Goal: Register for event/course

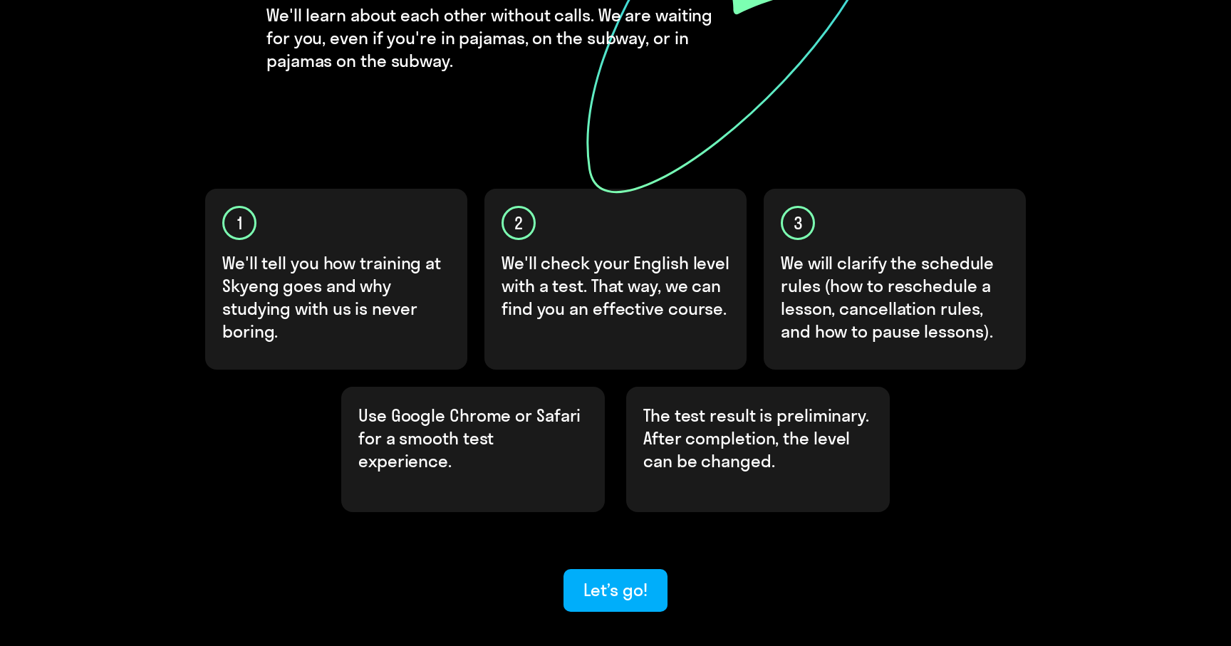
scroll to position [355, 0]
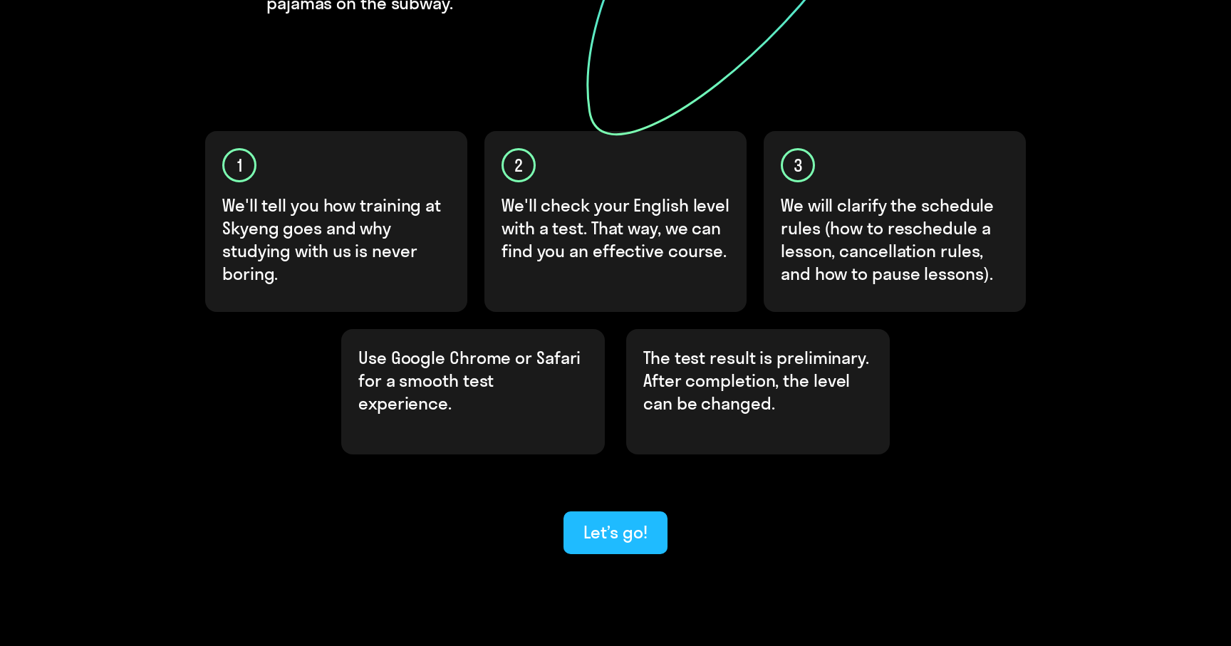
click at [617, 521] on div "Let’s go!" at bounding box center [614, 532] width 63 height 23
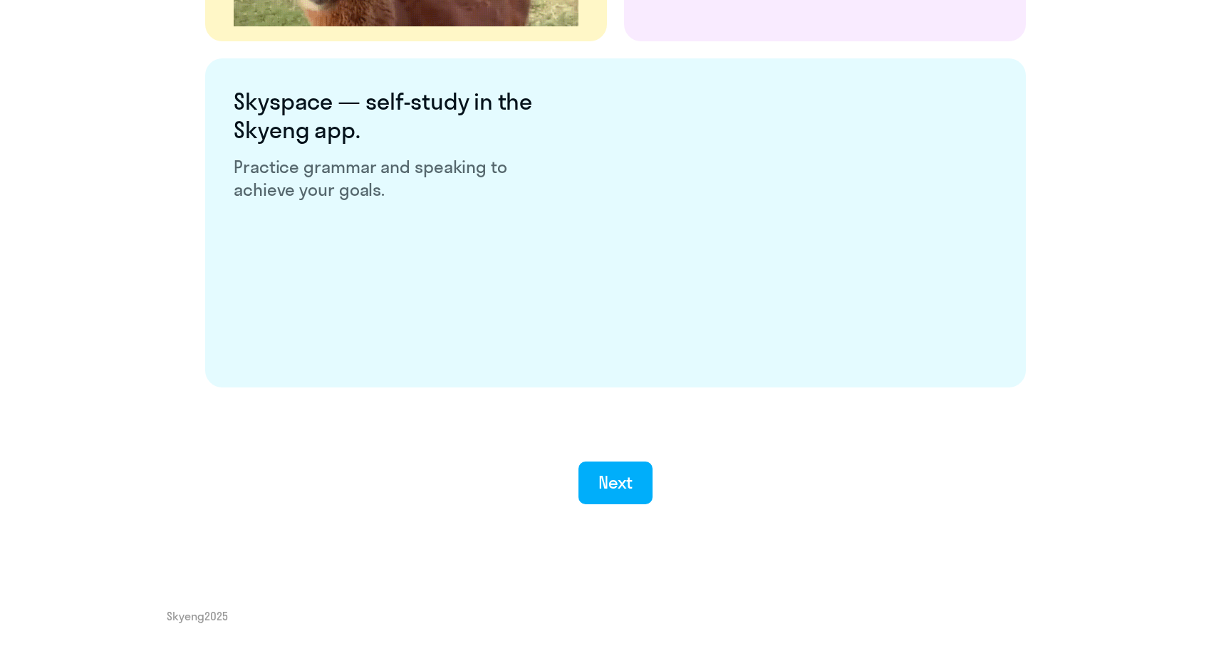
scroll to position [2656, 0]
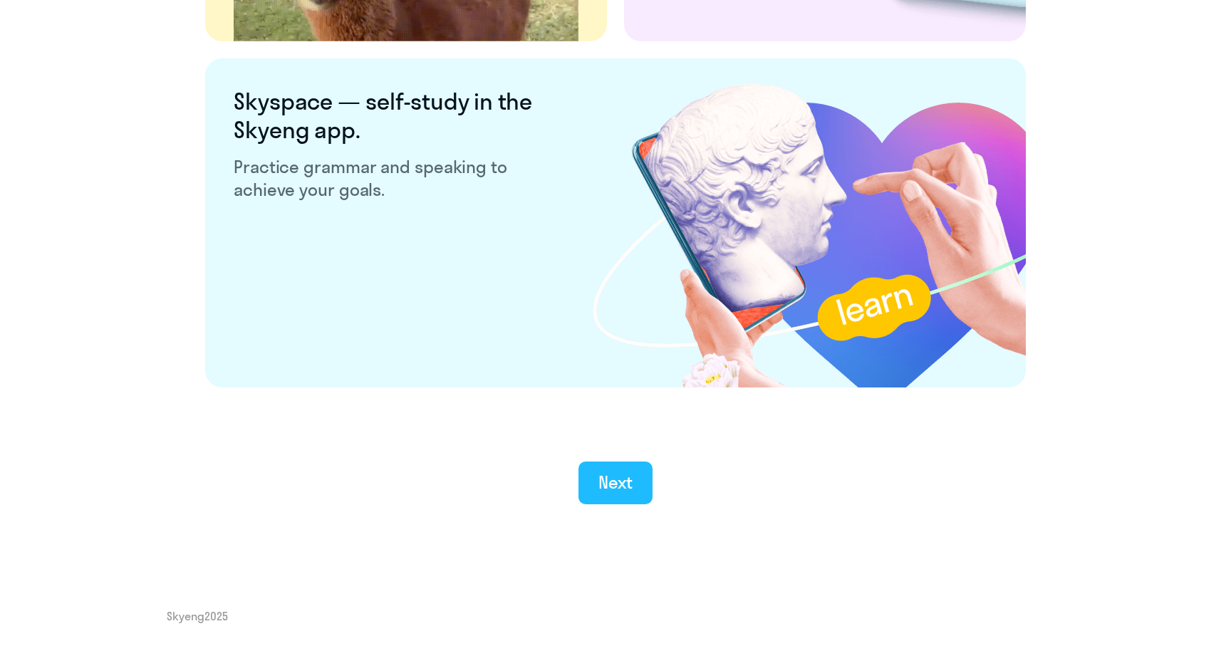
click at [621, 482] on div "Next" at bounding box center [615, 482] width 35 height 23
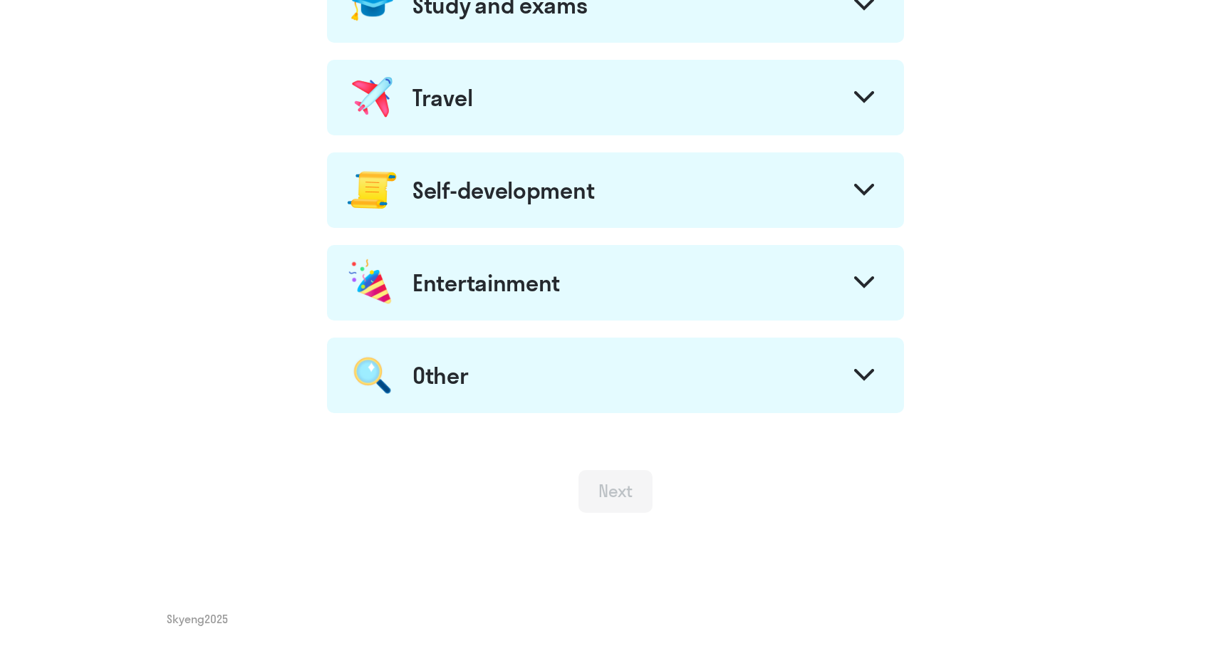
scroll to position [713, 0]
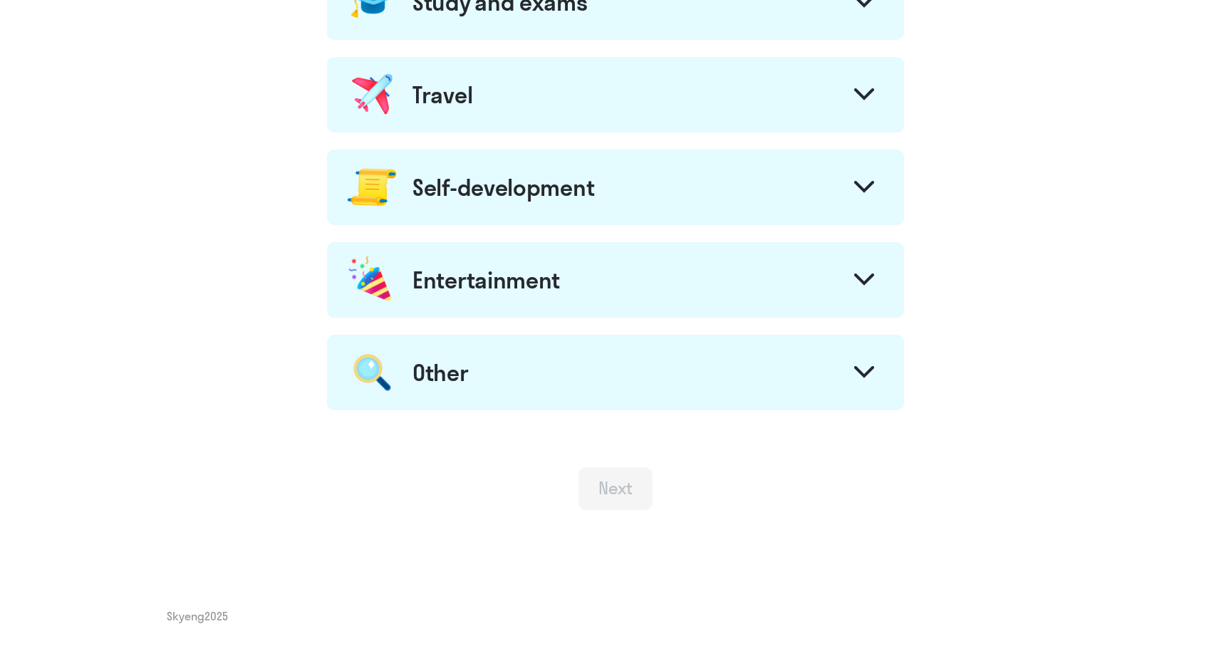
click at [588, 372] on div "Other" at bounding box center [615, 373] width 577 height 76
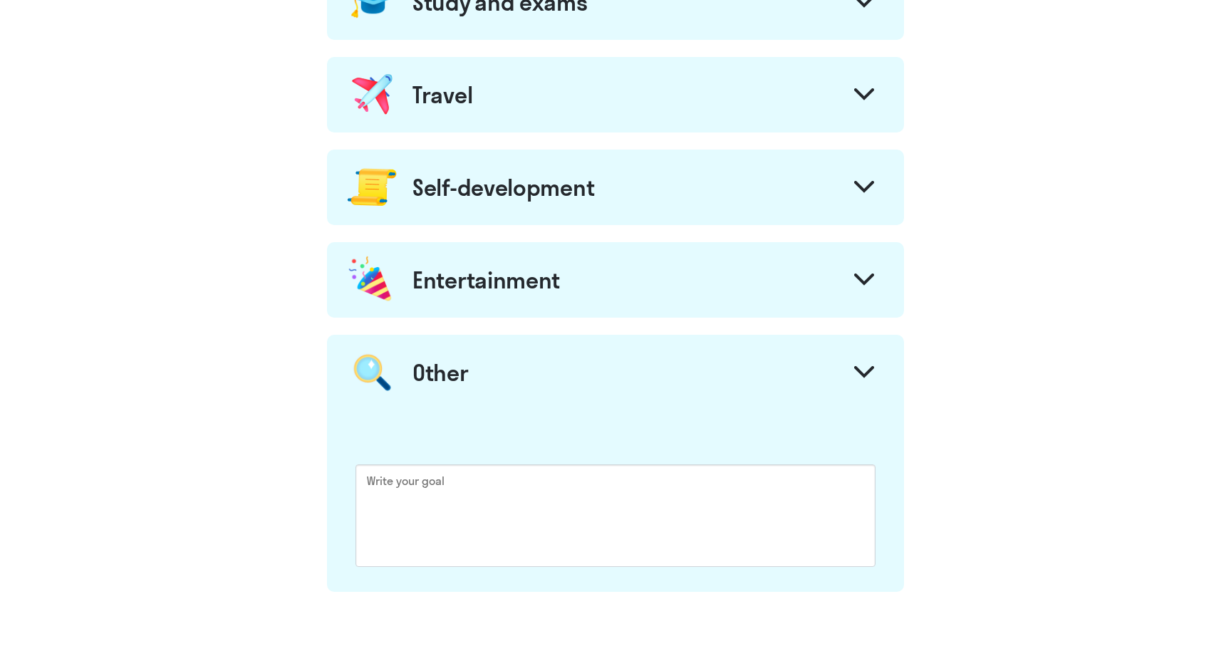
click at [615, 276] on div "Entertainment" at bounding box center [615, 280] width 577 height 76
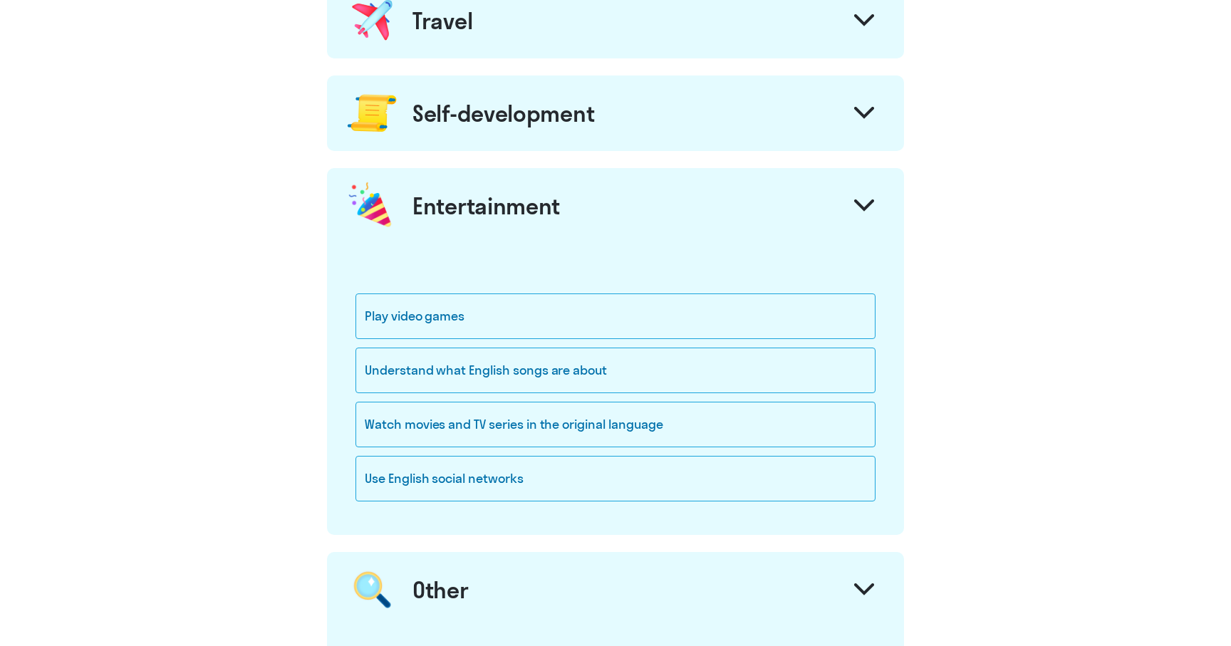
scroll to position [781, 0]
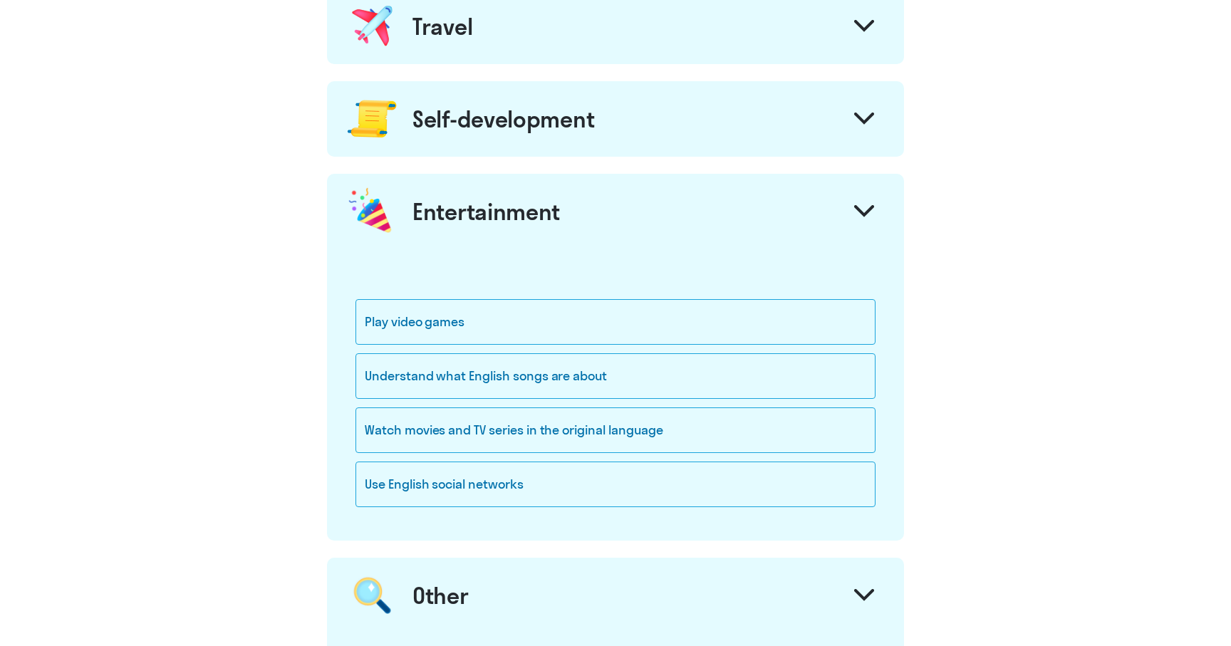
click at [630, 104] on div "Self-development" at bounding box center [615, 119] width 577 height 76
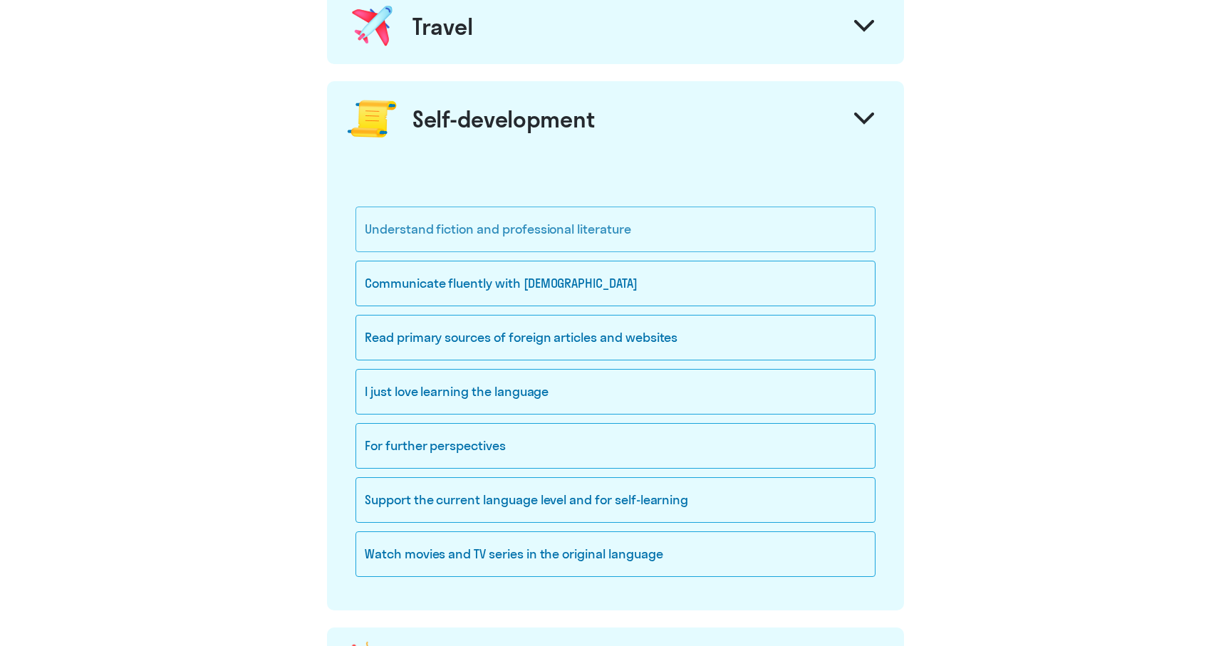
click at [566, 229] on div "Understand fiction and professional literature" at bounding box center [615, 230] width 520 height 46
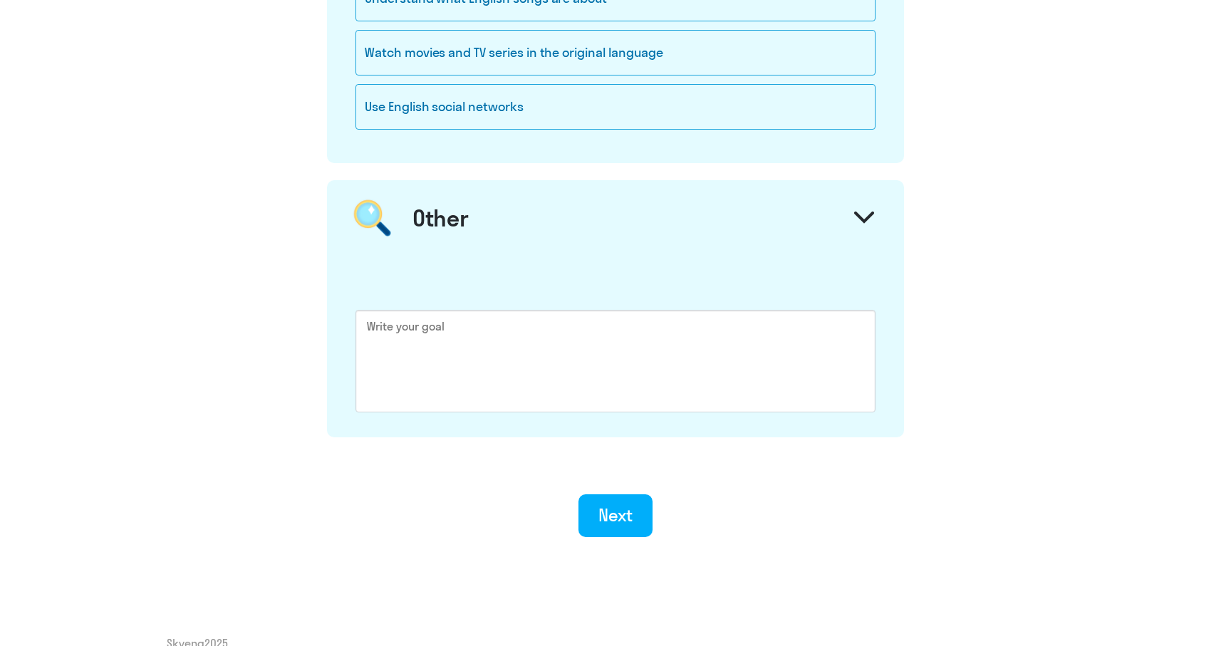
scroll to position [1640, 0]
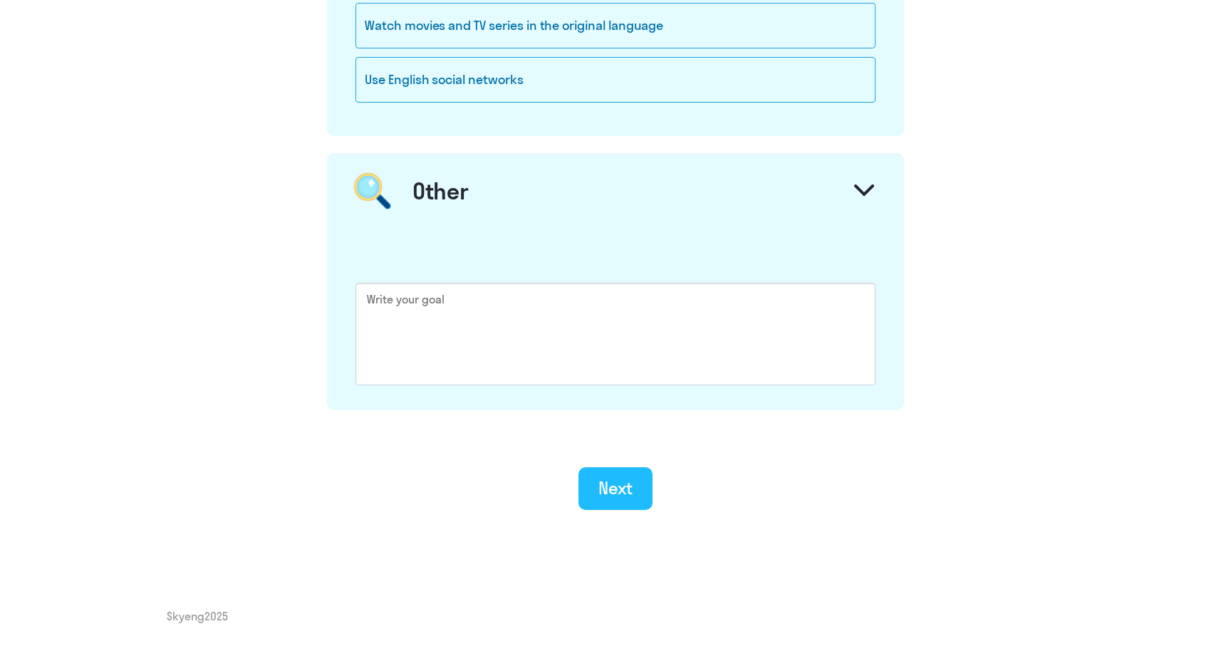
click at [605, 484] on div "Next" at bounding box center [615, 488] width 35 height 23
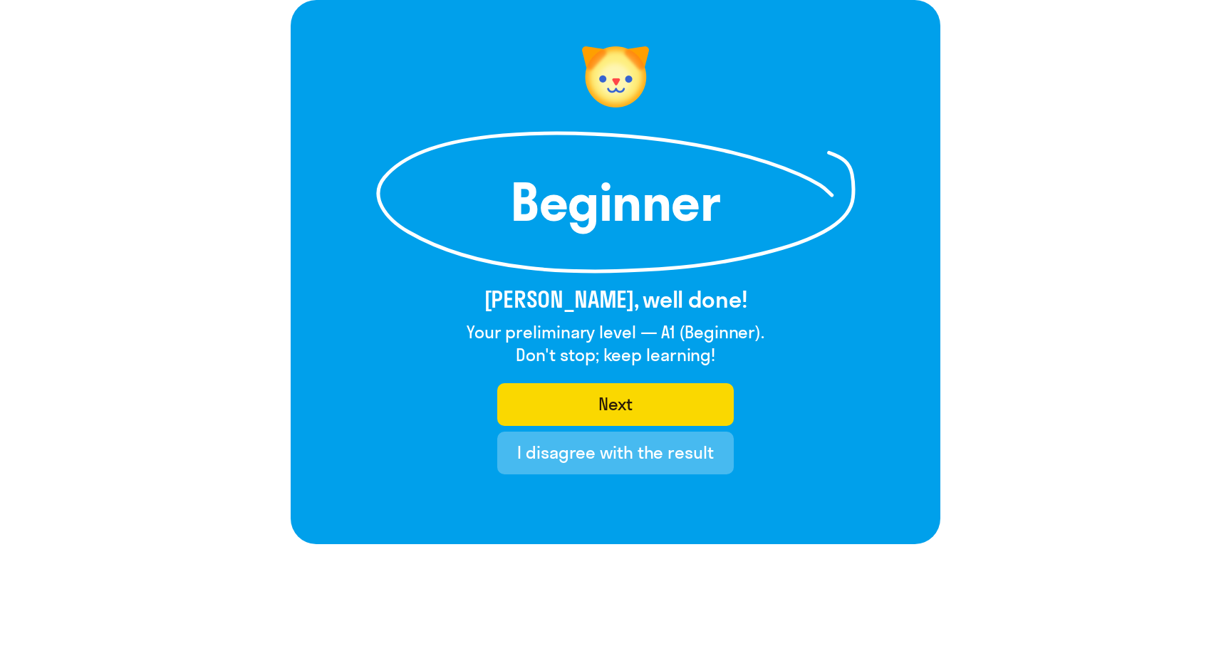
scroll to position [95, 0]
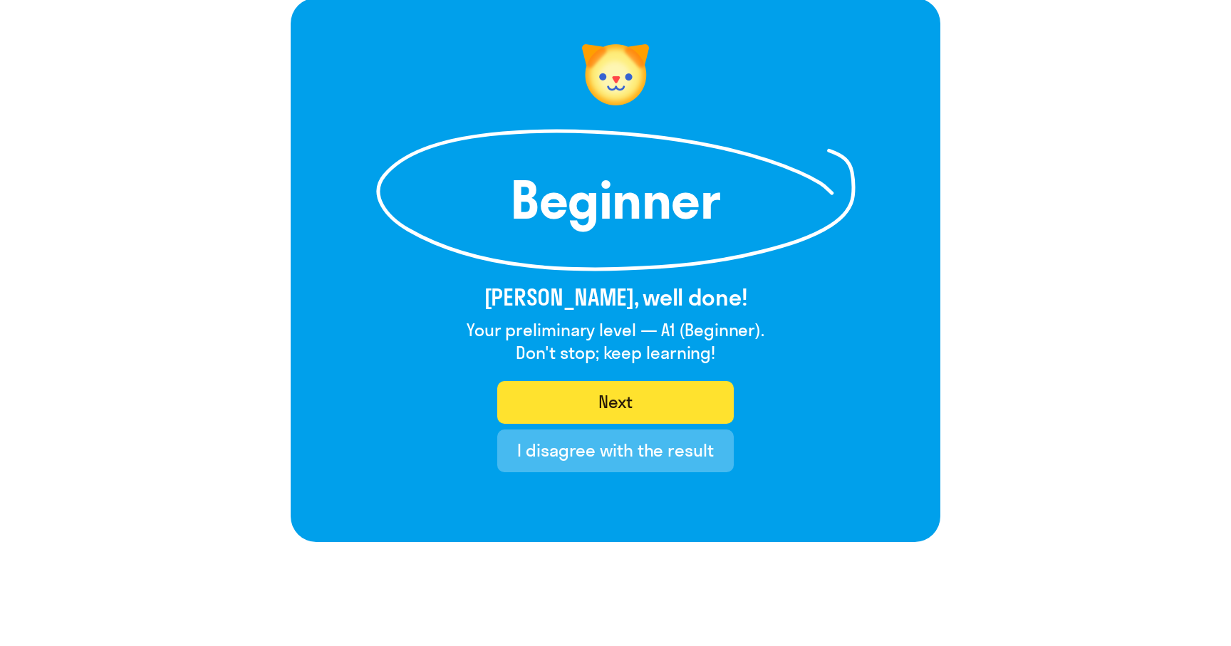
click at [546, 407] on button "Next" at bounding box center [615, 402] width 236 height 43
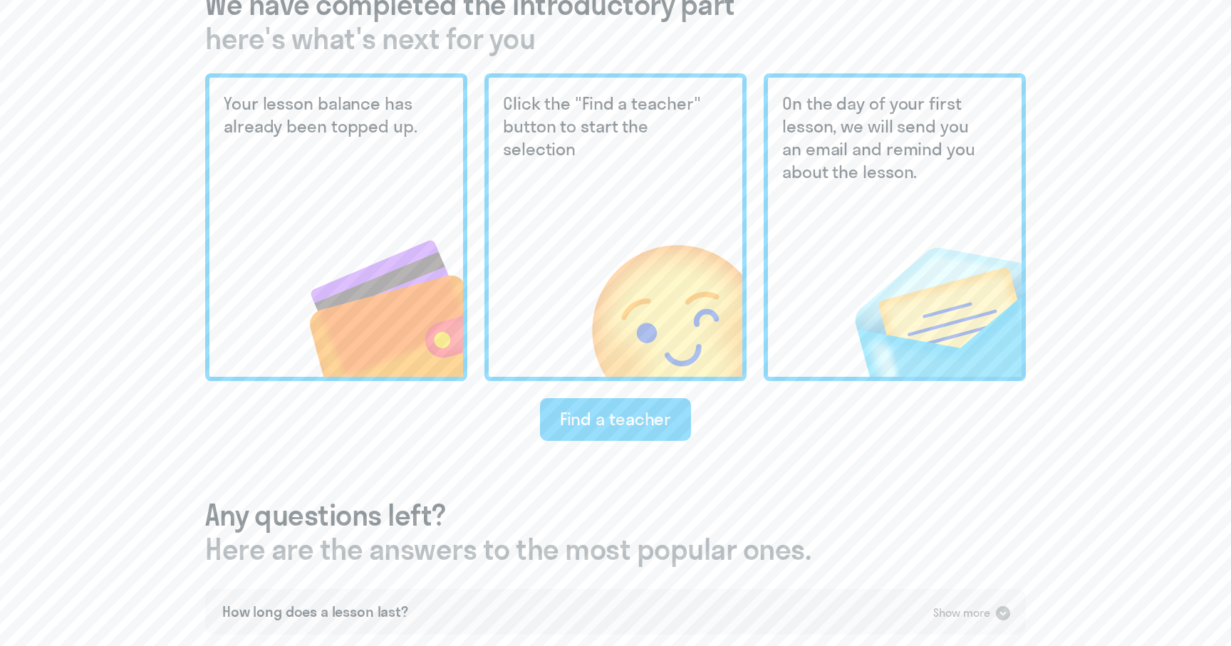
scroll to position [373, 0]
click at [588, 425] on div "Find a teacher" at bounding box center [616, 420] width 112 height 23
